Goal: Check status: Check status

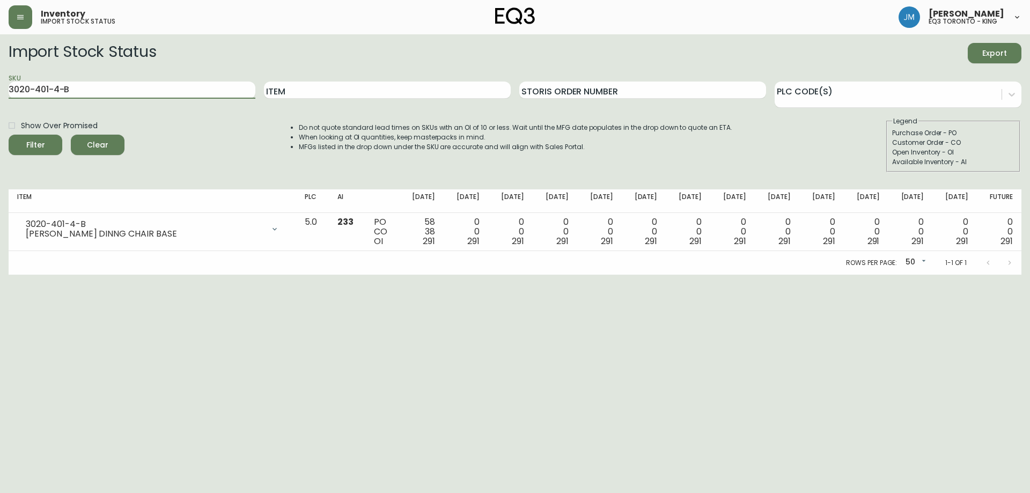
drag, startPoint x: 196, startPoint y: 89, endPoint x: 2, endPoint y: 48, distance: 199.0
click at [1, 49] on main "Import Stock Status Export SKU 3020-401-4-B Item Storis Order Number PLC Code(s…" at bounding box center [515, 154] width 1030 height 240
click at [383, 93] on input "Item" at bounding box center [387, 90] width 247 height 17
type input "[PERSON_NAME]"
click at [9, 135] on button "Filter" at bounding box center [36, 145] width 54 height 20
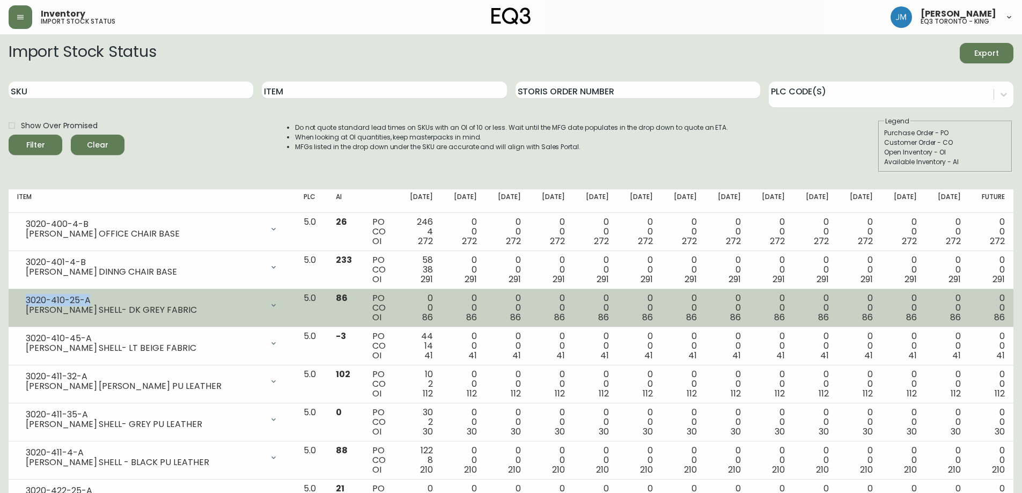
drag, startPoint x: 99, startPoint y: 298, endPoint x: 19, endPoint y: 301, distance: 80.0
click at [19, 301] on div "3020-410-25-A [PERSON_NAME] SHELL- DK GREY FABRIC" at bounding box center [151, 305] width 269 height 24
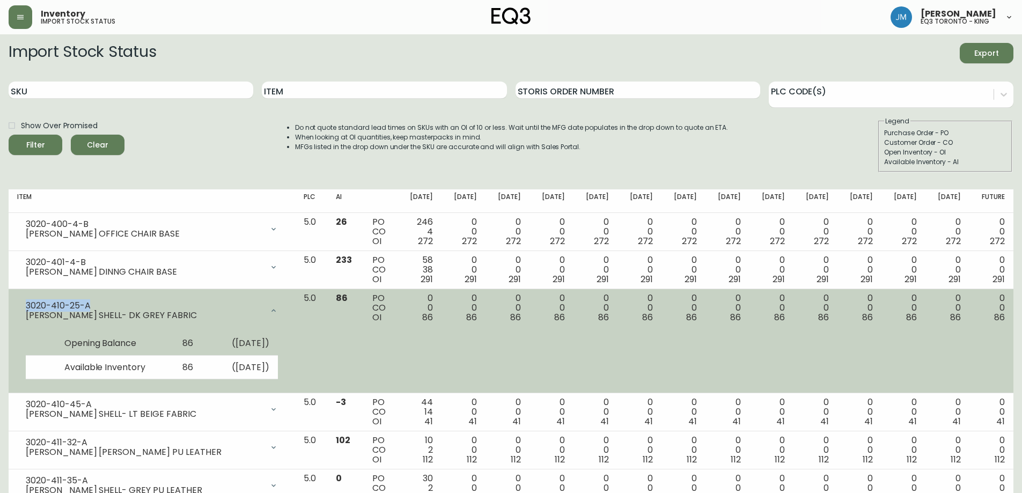
copy div "3020-410-25-A"
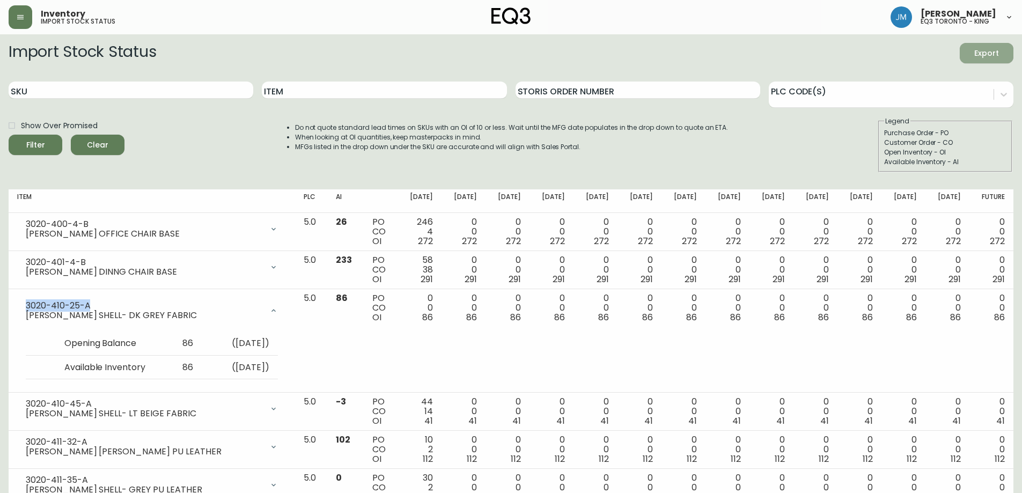
click at [1002, 59] on span "Export" at bounding box center [986, 53] width 36 height 13
click at [116, 149] on button "Clear" at bounding box center [98, 145] width 54 height 20
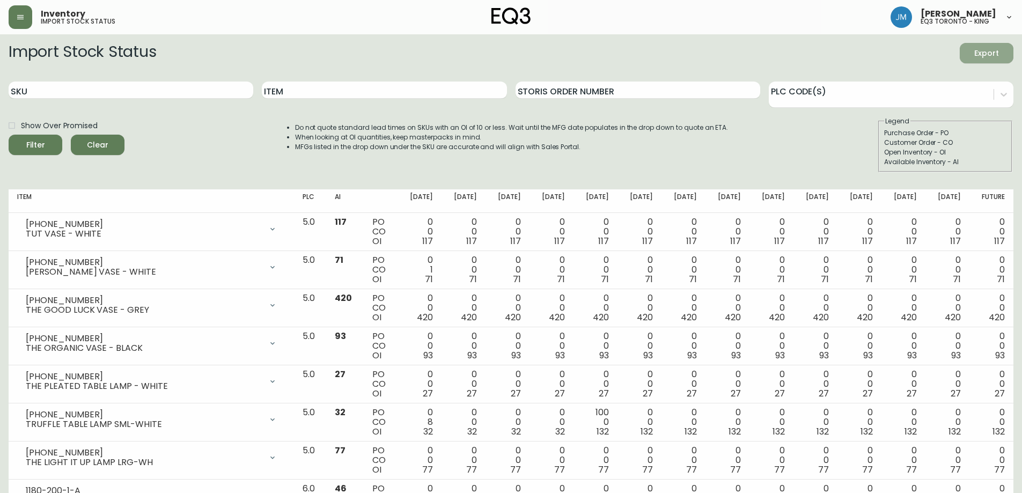
click at [1004, 54] on span "Export" at bounding box center [986, 53] width 36 height 13
click at [981, 49] on span "Export" at bounding box center [986, 53] width 36 height 13
click at [18, 18] on icon "button" at bounding box center [20, 17] width 9 height 9
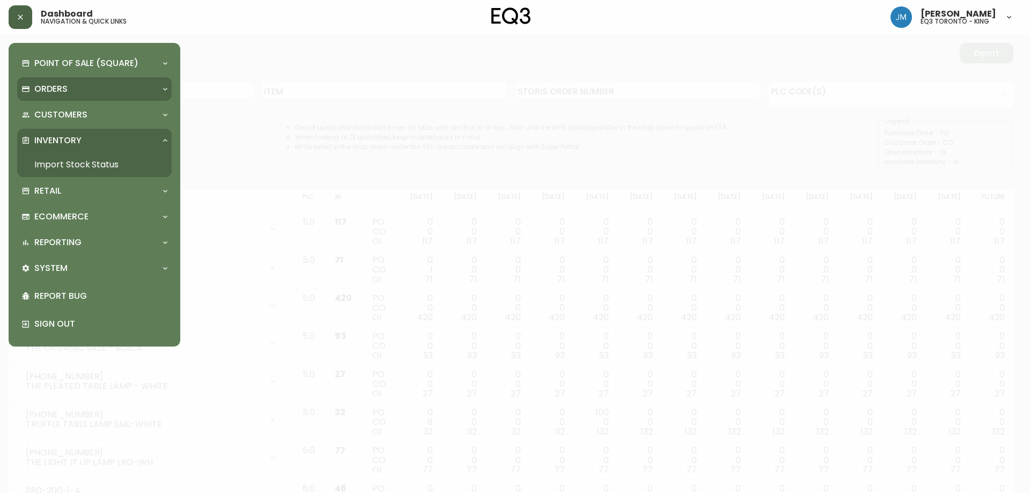
click at [41, 85] on p "Orders" at bounding box center [50, 89] width 33 height 12
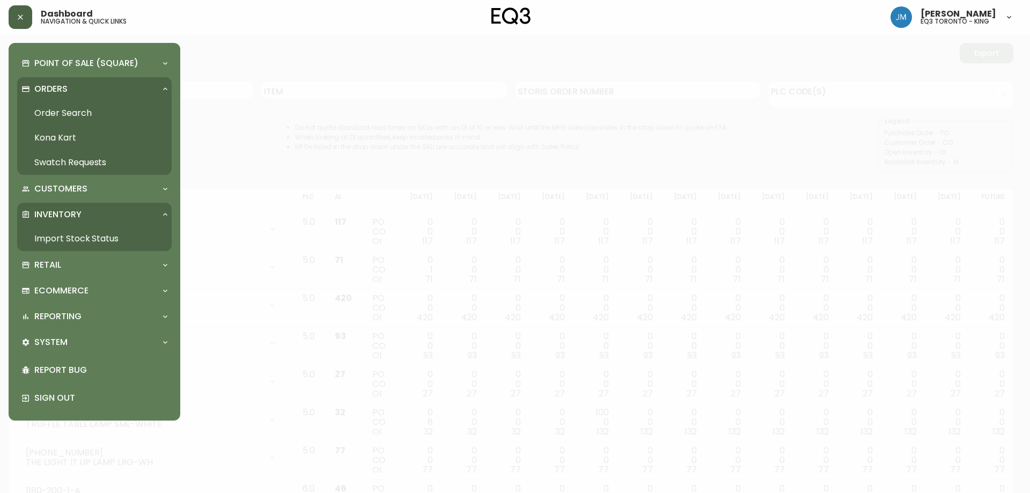
click at [64, 115] on link "Order Search" at bounding box center [94, 113] width 154 height 25
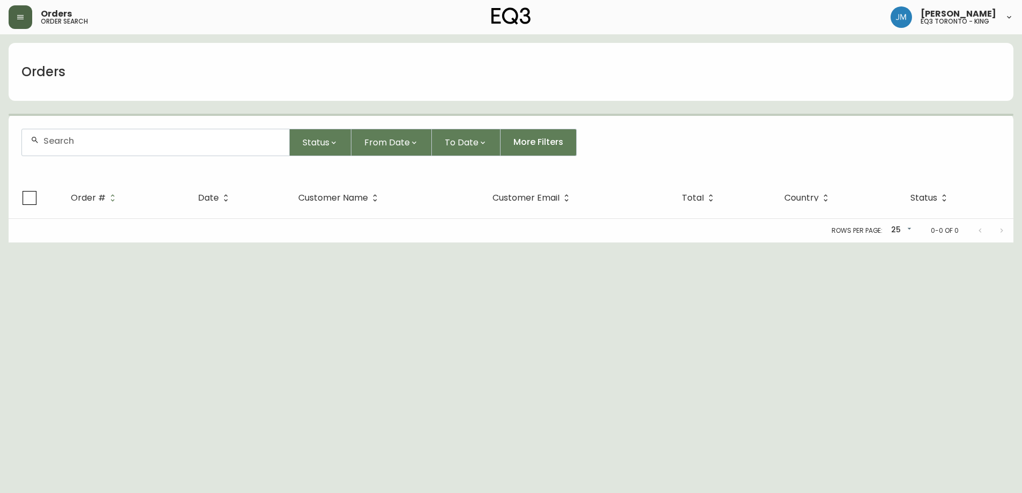
click at [79, 144] on input "text" at bounding box center [161, 141] width 237 height 10
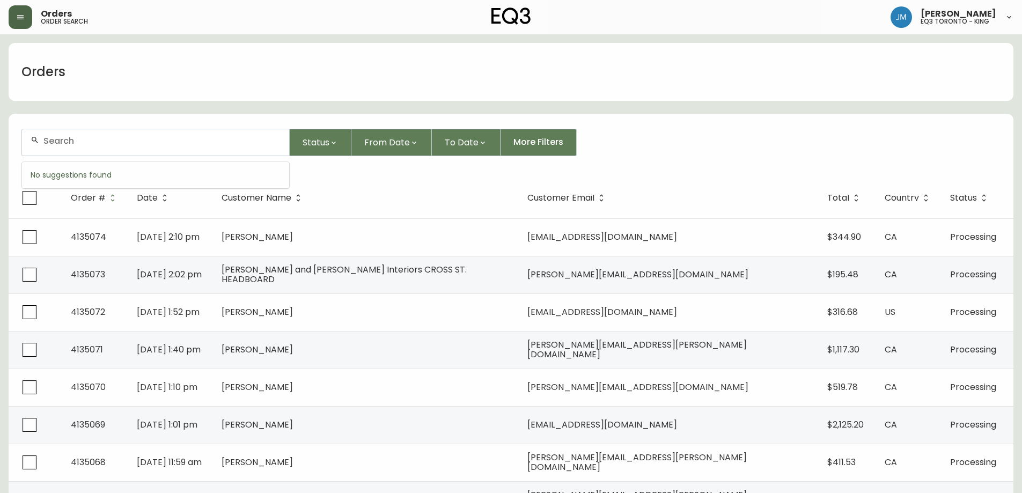
paste input "4133066"
type input "4133066"
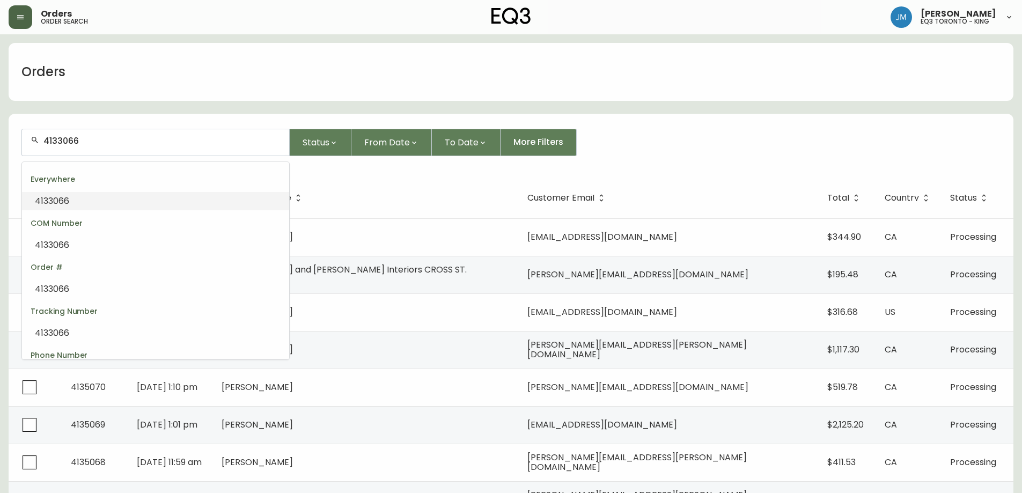
click at [114, 201] on li "4133066" at bounding box center [155, 201] width 267 height 18
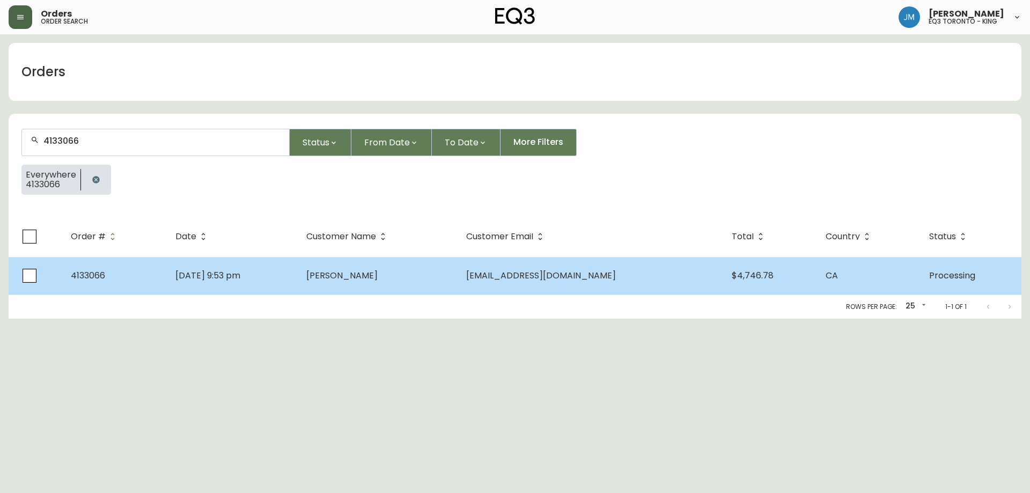
click at [251, 283] on td "[DATE] 9:53 pm" at bounding box center [232, 276] width 130 height 38
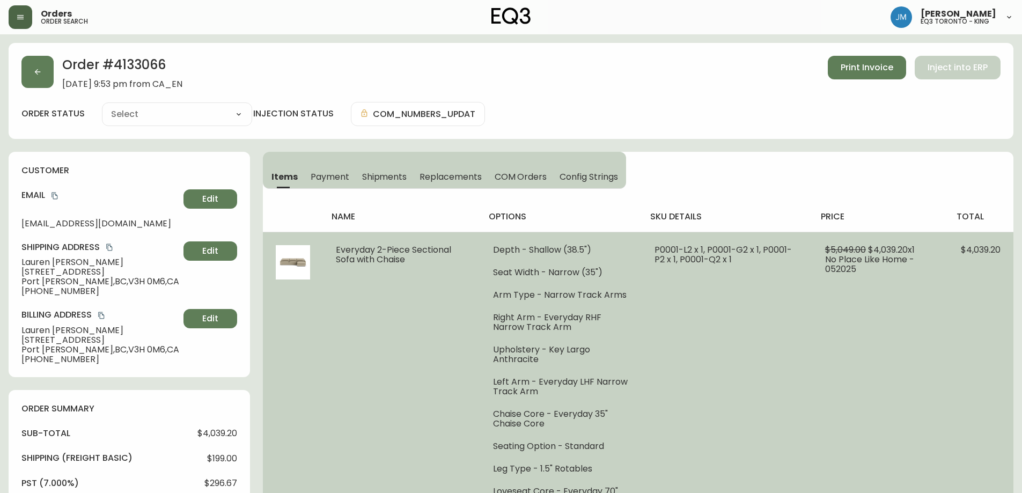
type input "Processing"
select select "PROCESSING"
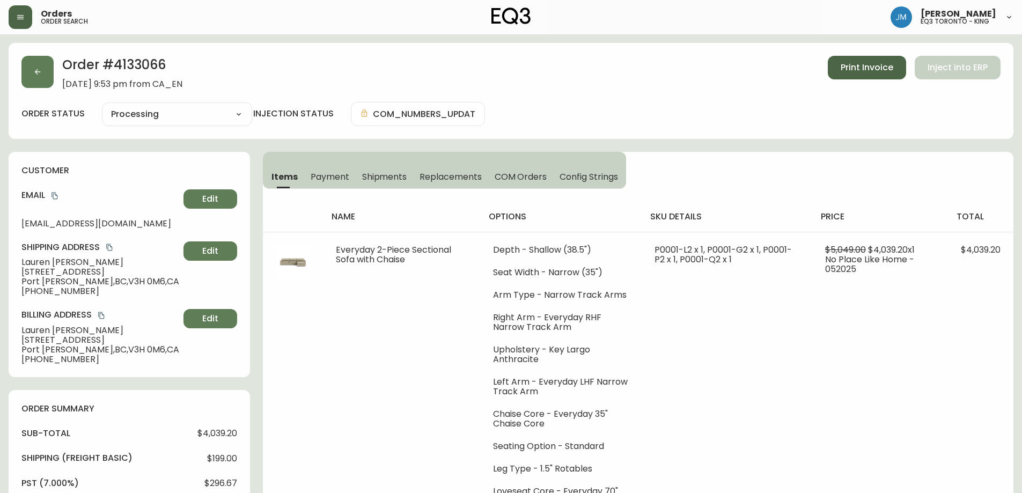
click at [845, 68] on span "Print Invoice" at bounding box center [866, 68] width 53 height 12
